Goal: Task Accomplishment & Management: Complete application form

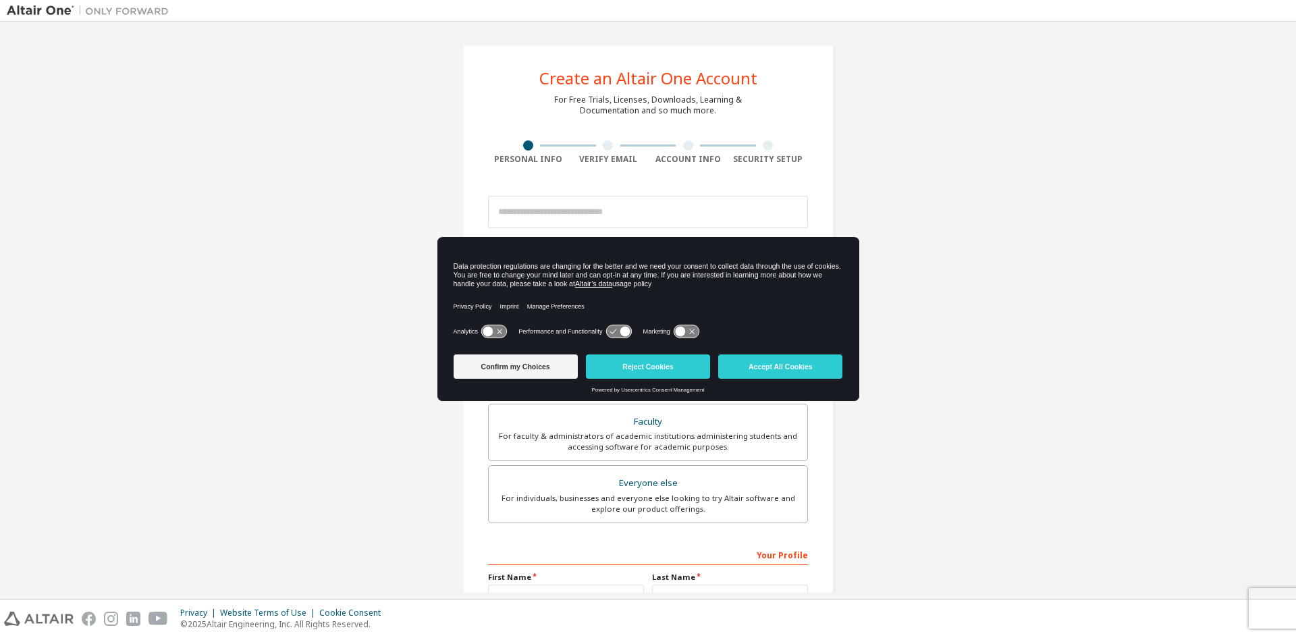
click at [673, 190] on div at bounding box center [648, 212] width 320 height 46
click at [623, 218] on input "email" at bounding box center [648, 212] width 320 height 32
click at [511, 377] on button "Confirm my Choices" at bounding box center [515, 366] width 124 height 24
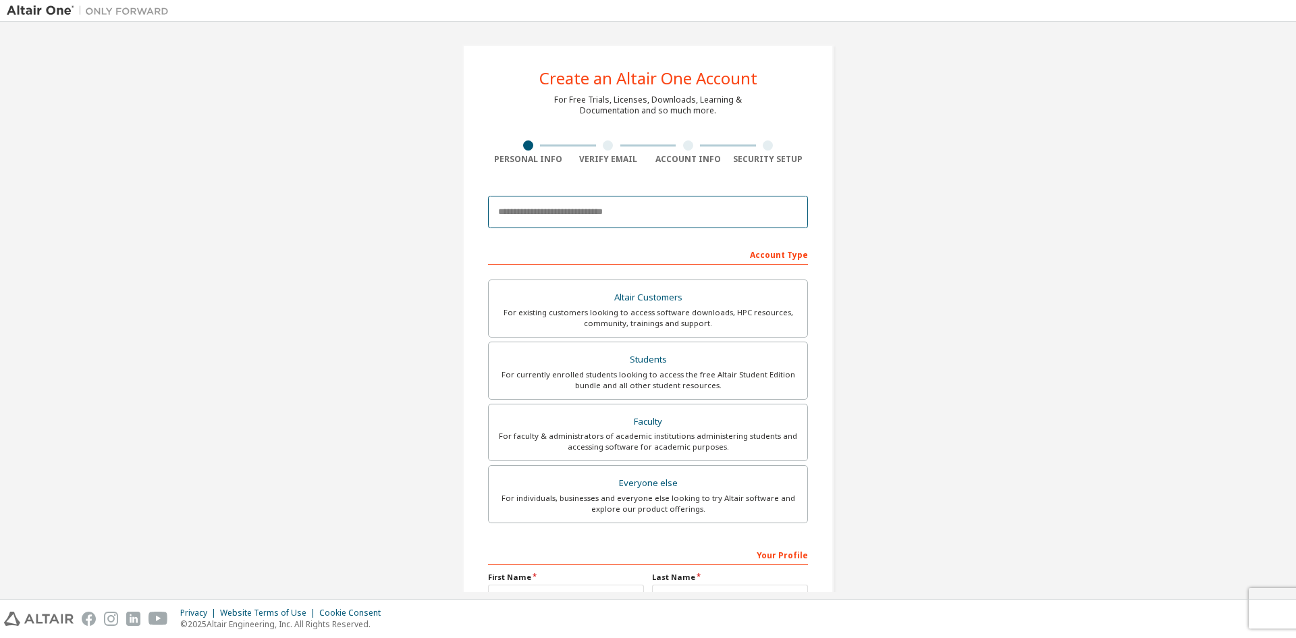
click at [609, 211] on input "email" at bounding box center [648, 212] width 320 height 32
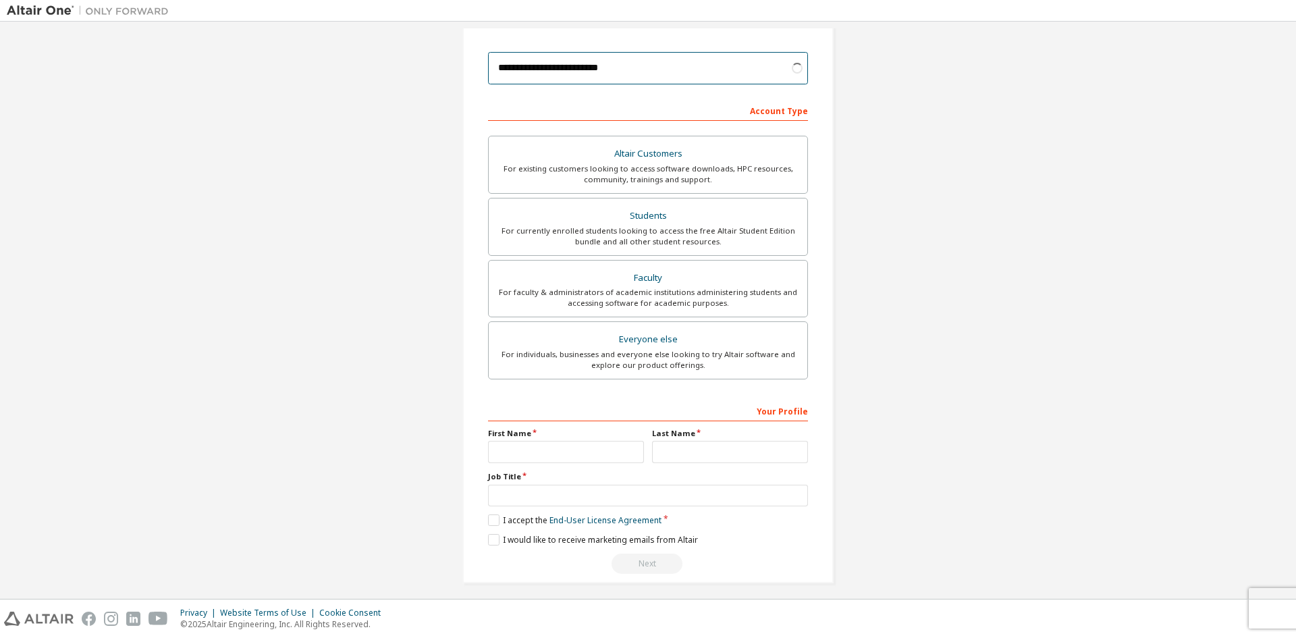
scroll to position [151, 0]
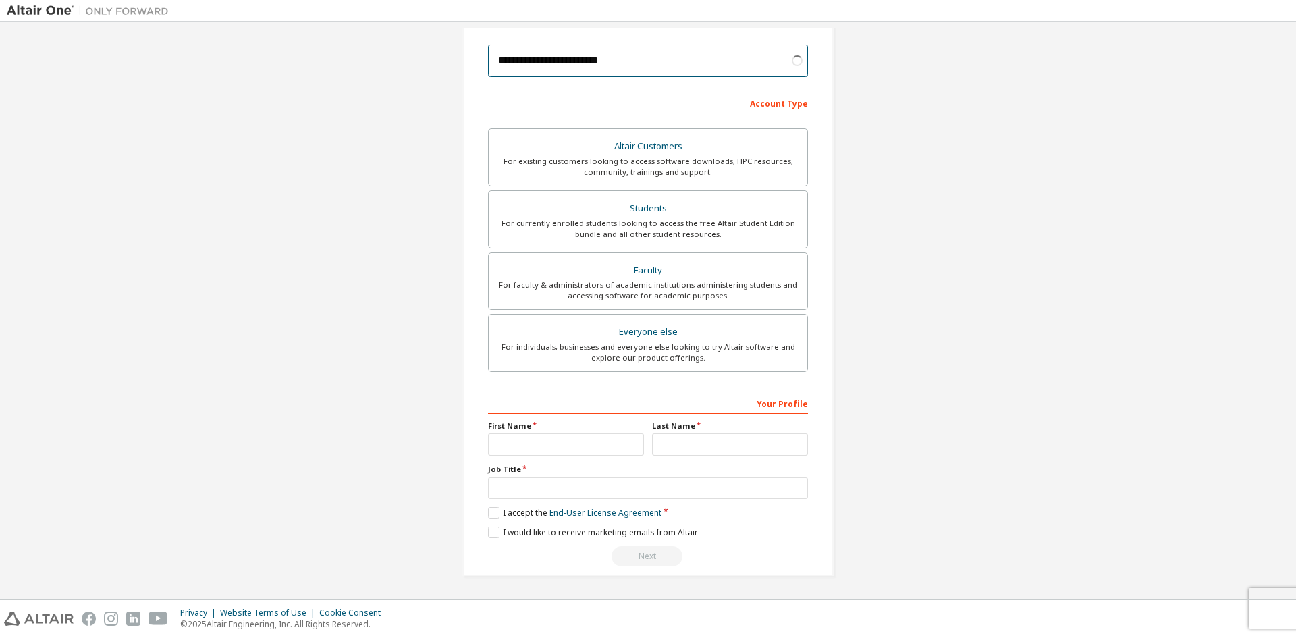
type input "**********"
click at [545, 443] on input "text" at bounding box center [566, 444] width 156 height 22
type input "*******"
click at [671, 437] on input "text" at bounding box center [730, 444] width 156 height 22
type input "*******"
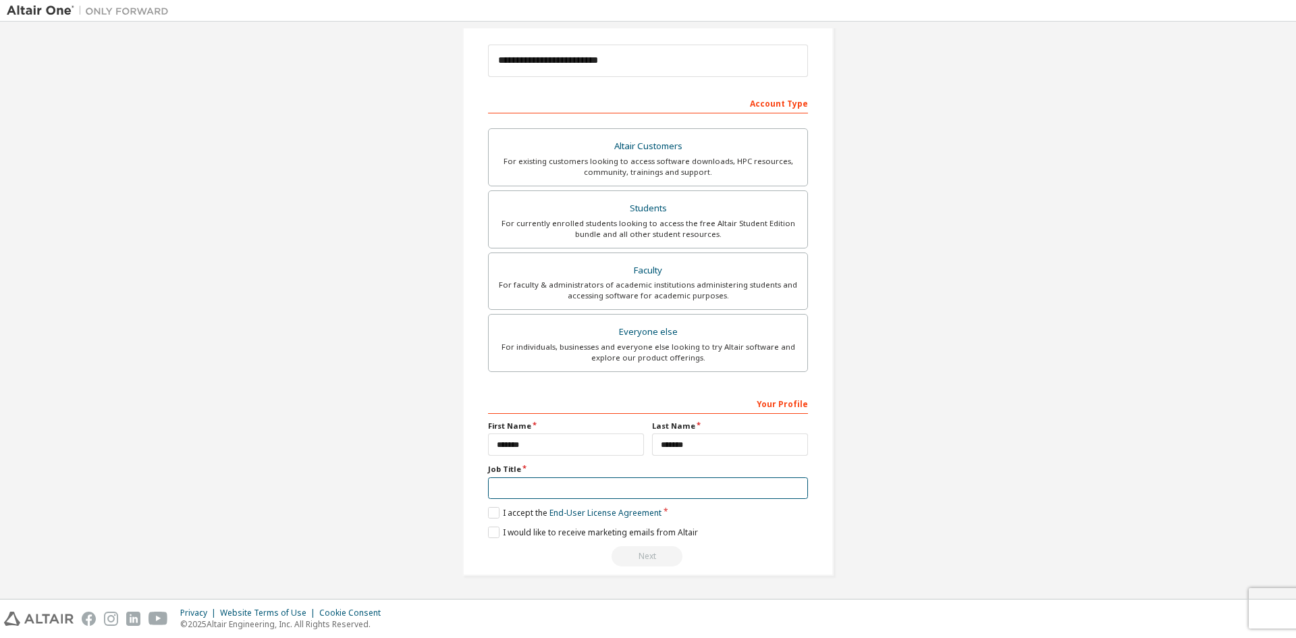
click at [505, 486] on input "text" at bounding box center [648, 488] width 320 height 22
type input "*******"
click at [491, 514] on label "I accept the End-User License Agreement" at bounding box center [574, 512] width 173 height 11
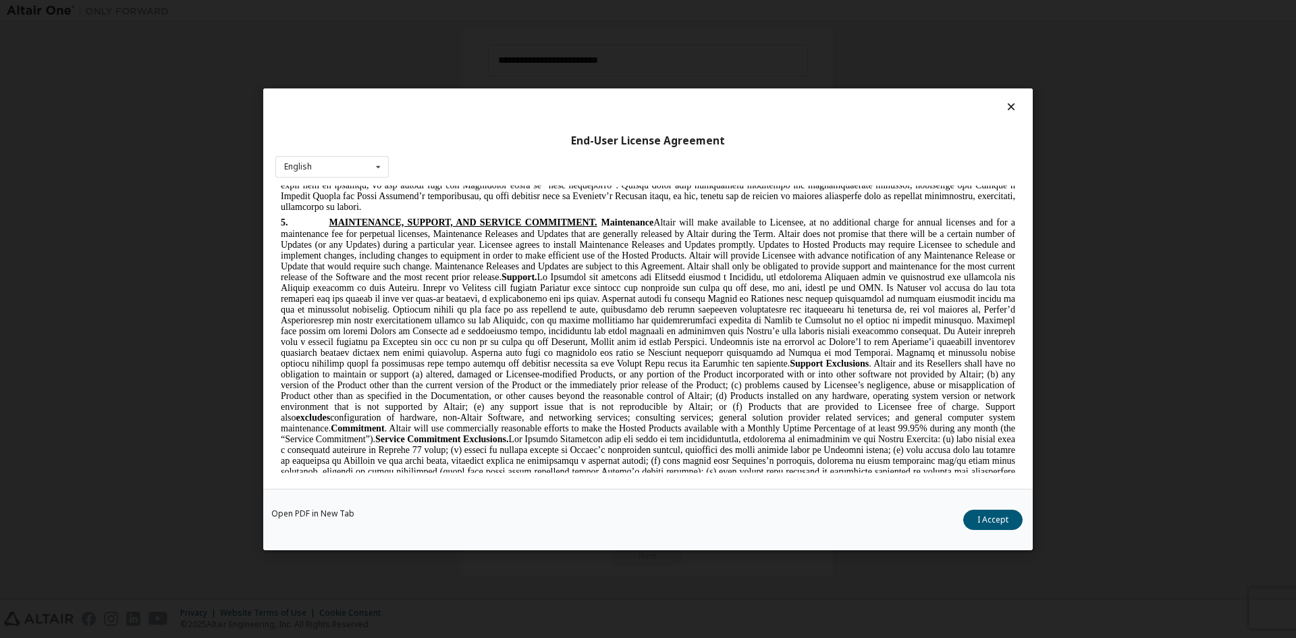
scroll to position [3411, 0]
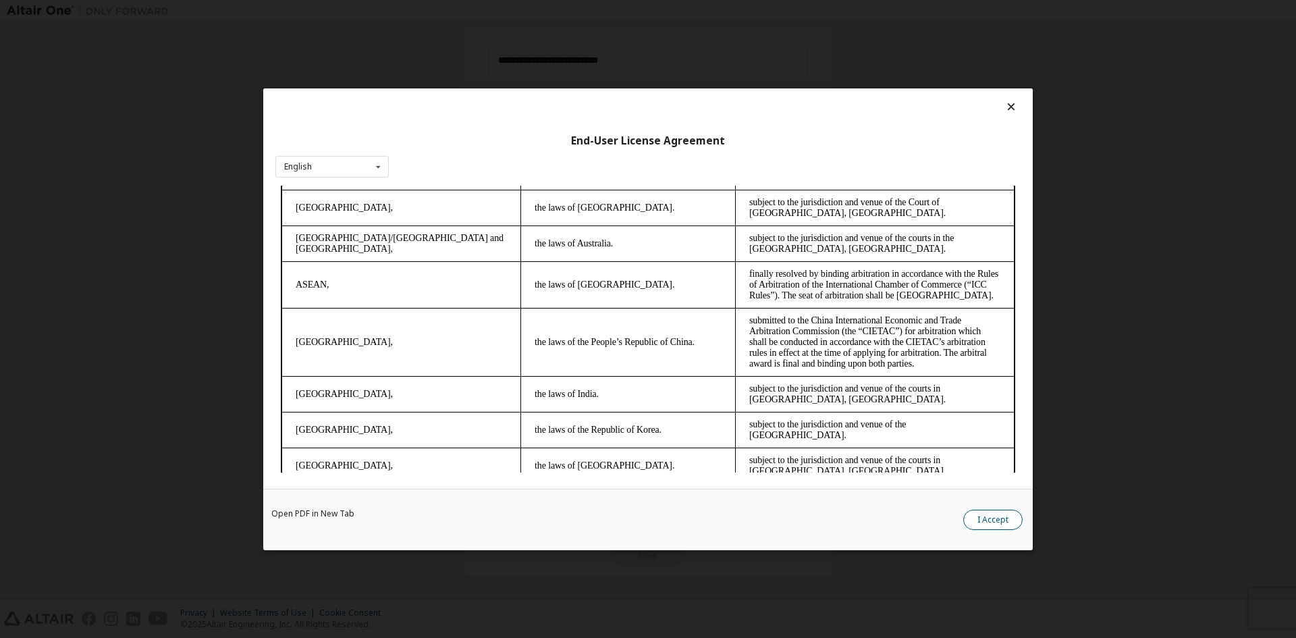
click at [1012, 515] on button "I Accept" at bounding box center [992, 519] width 59 height 20
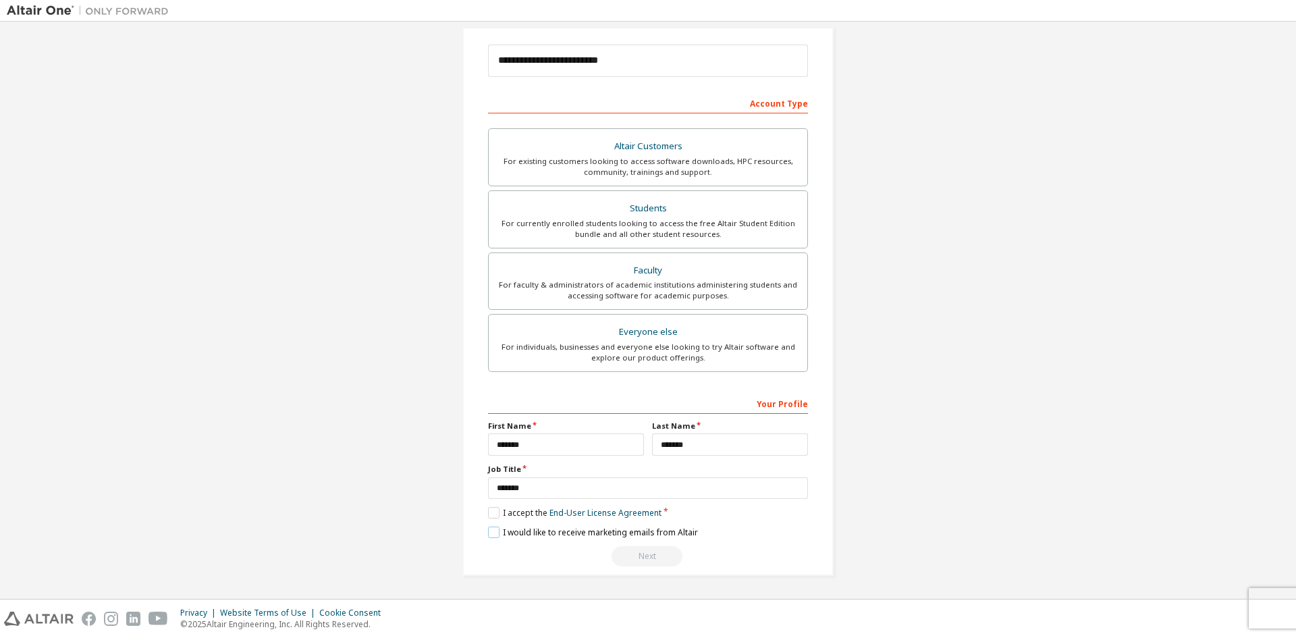
click at [489, 534] on label "I would like to receive marketing emails from Altair" at bounding box center [593, 531] width 210 height 11
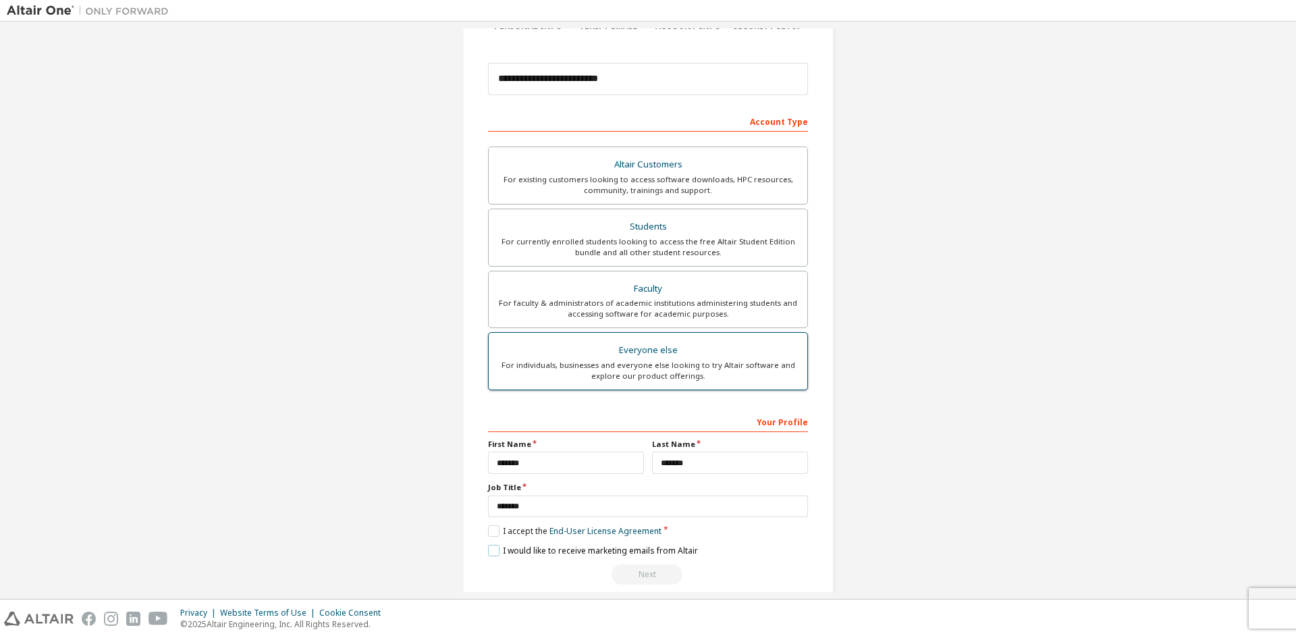
scroll to position [151, 0]
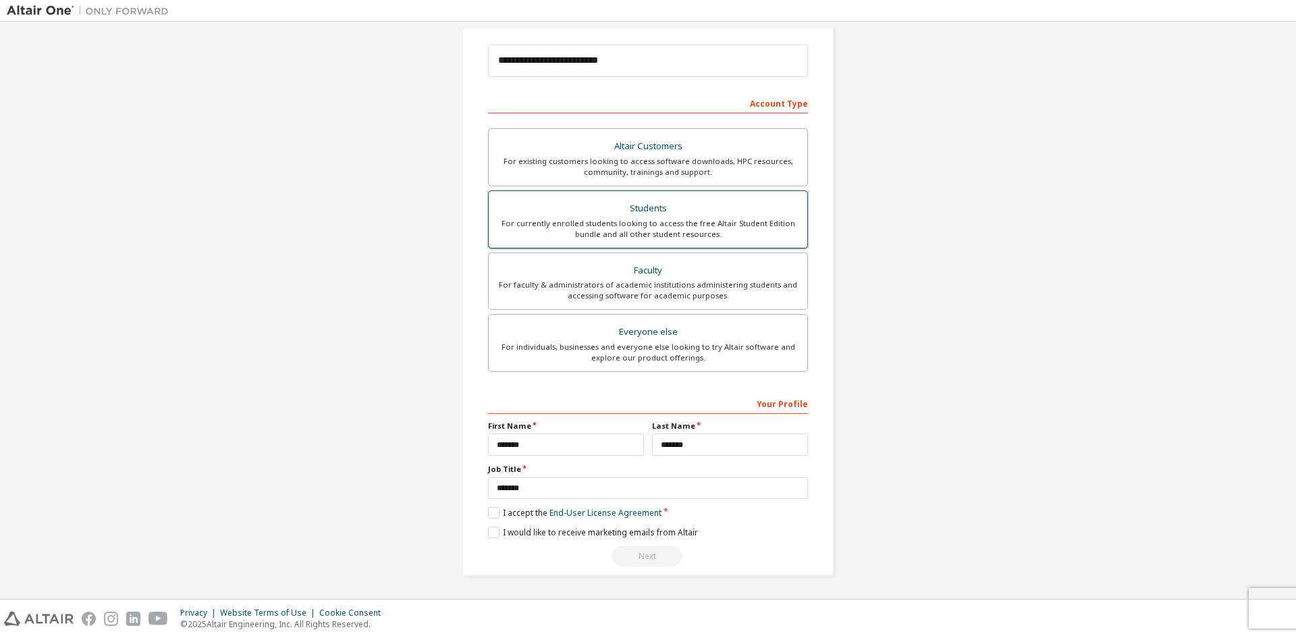
click at [655, 221] on div "For currently enrolled students looking to access the free Altair Student Editi…" at bounding box center [648, 229] width 302 height 22
click at [513, 506] on div "**********" at bounding box center [648, 479] width 320 height 175
click at [497, 516] on label "I accept the Academic End-User License Agreement" at bounding box center [593, 512] width 211 height 11
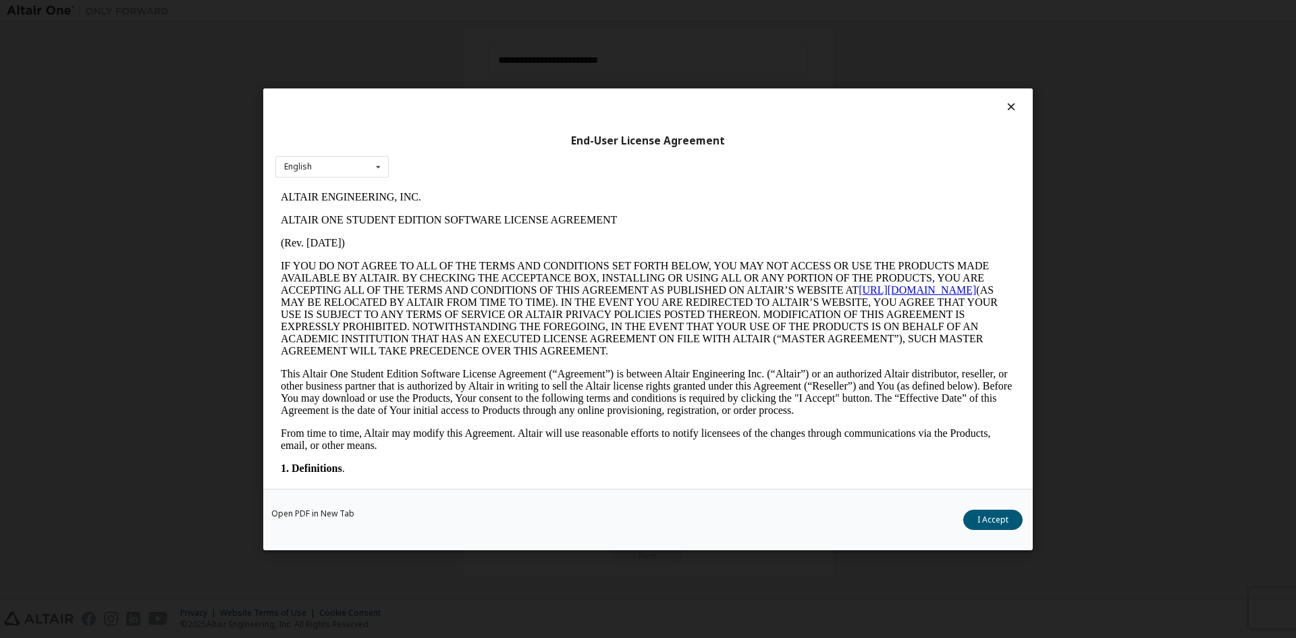
scroll to position [472, 0]
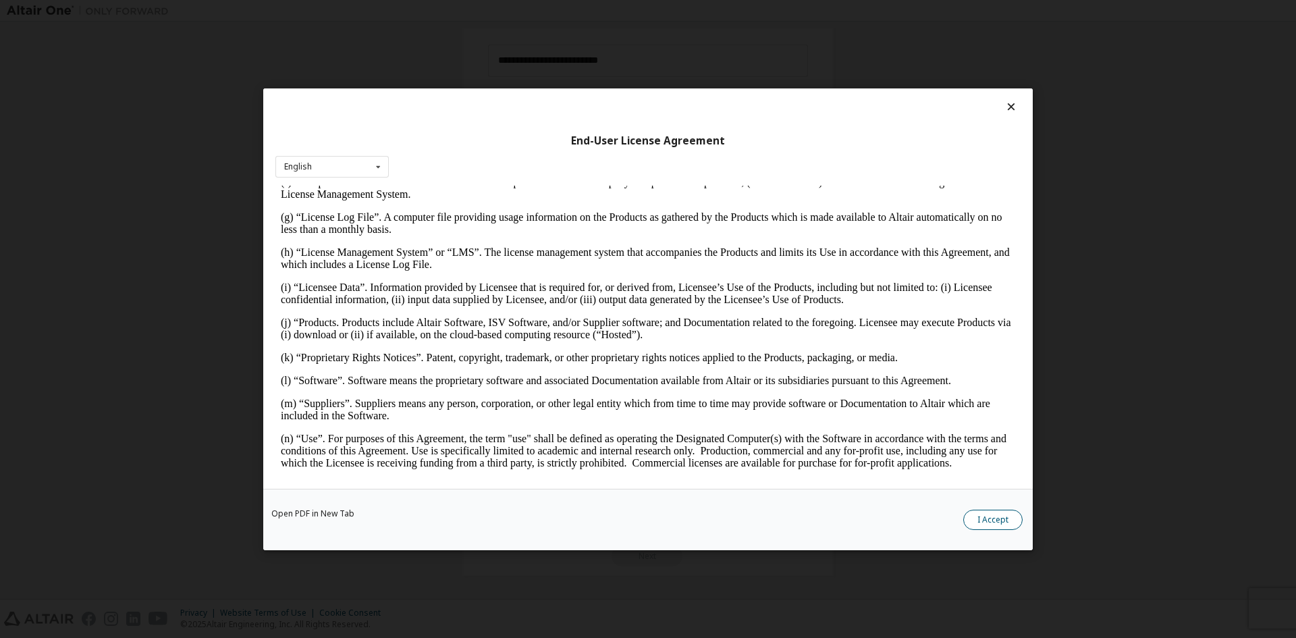
click at [981, 519] on button "I Accept" at bounding box center [992, 519] width 59 height 20
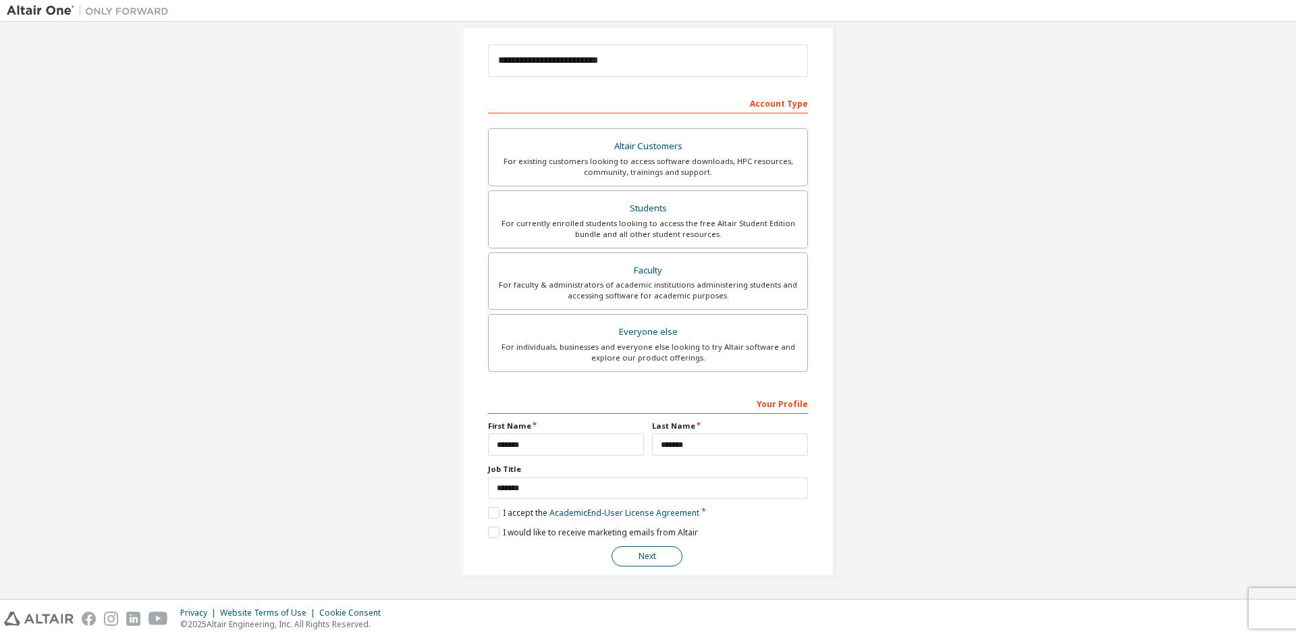
click at [640, 553] on button "Next" at bounding box center [646, 556] width 71 height 20
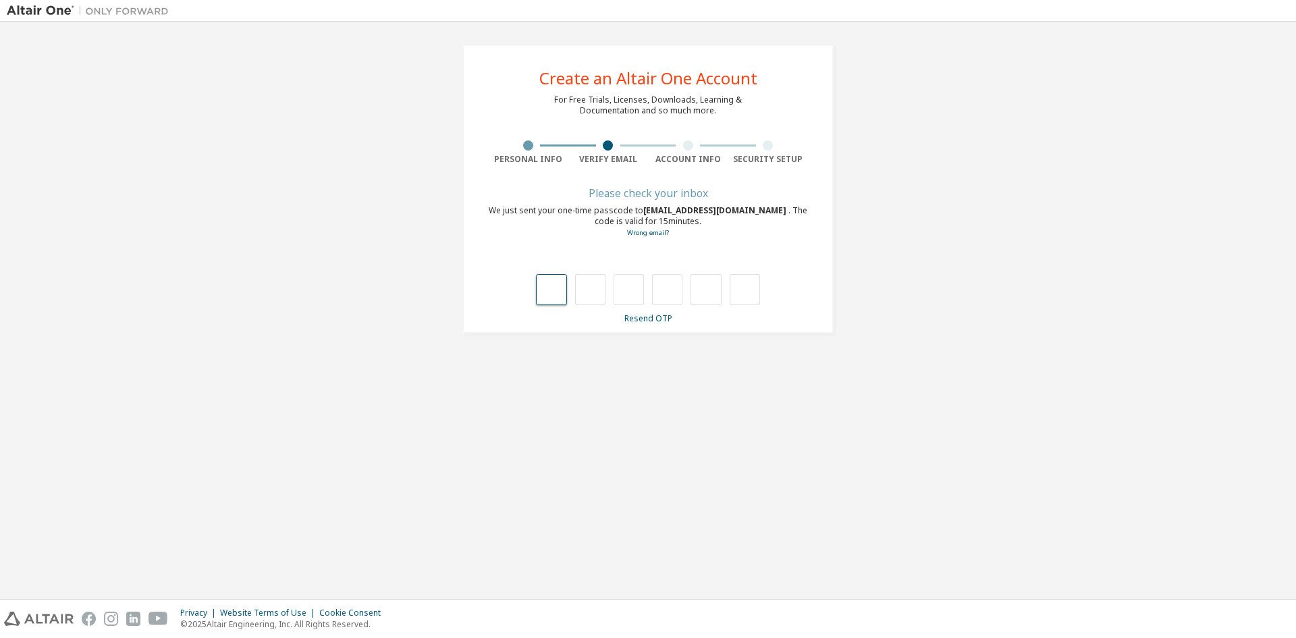
type input "*"
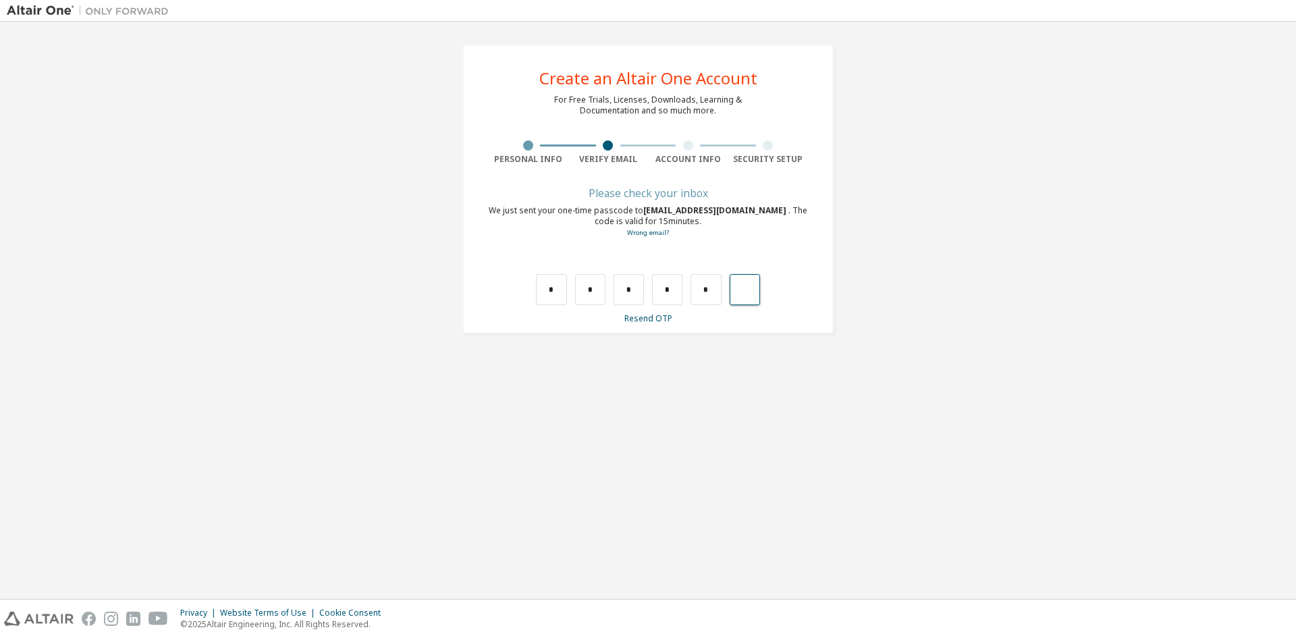
type input "*"
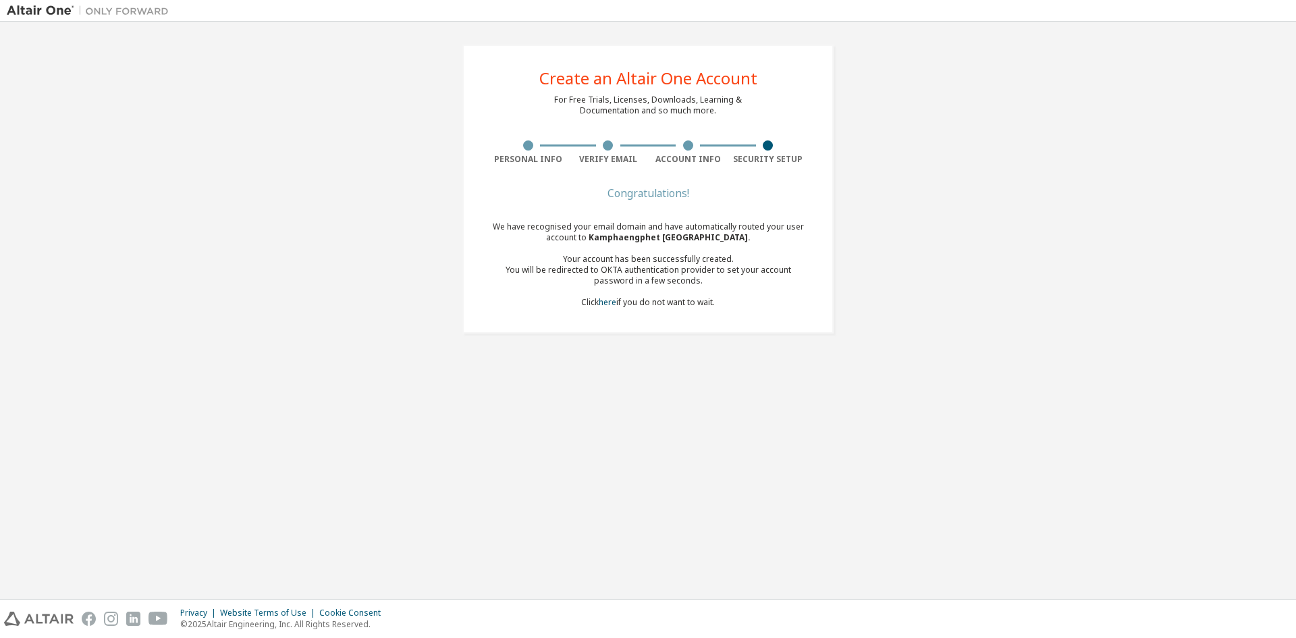
click at [642, 182] on div "Create an Altair One Account For Free Trials, Licenses, Downloads, Learning & D…" at bounding box center [647, 189] width 371 height 289
click at [749, 158] on div "Security Setup" at bounding box center [768, 159] width 80 height 11
click at [776, 144] on div at bounding box center [768, 145] width 80 height 10
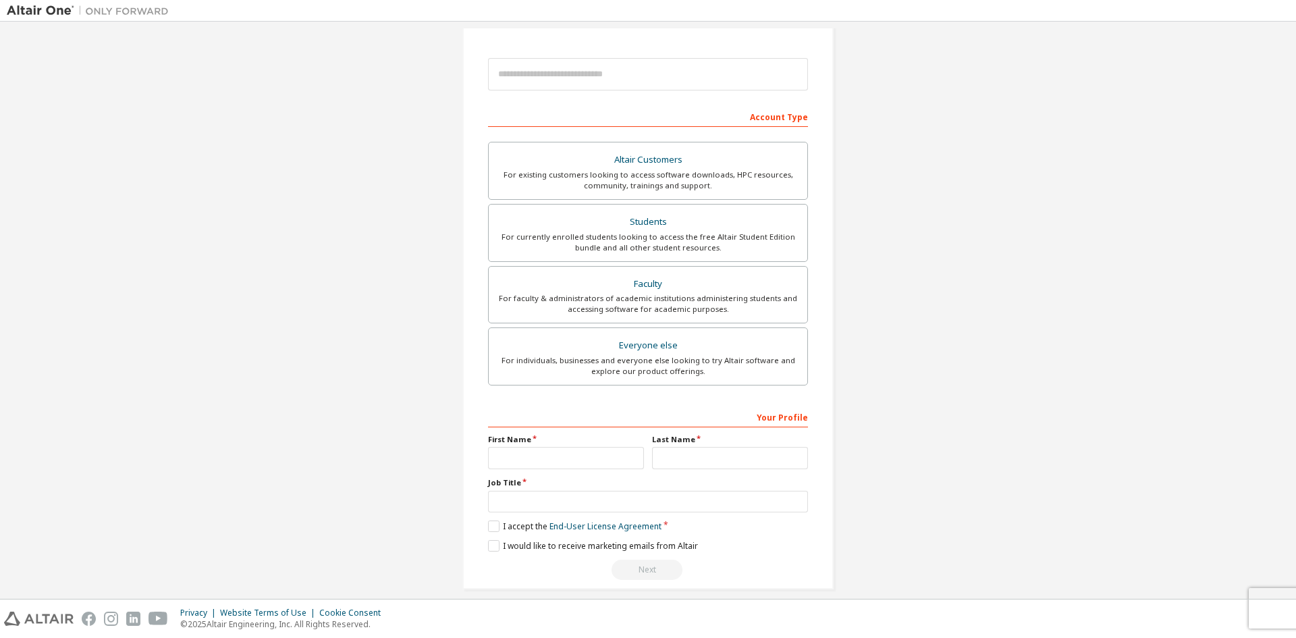
scroll to position [151, 0]
